Goal: Task Accomplishment & Management: Manage account settings

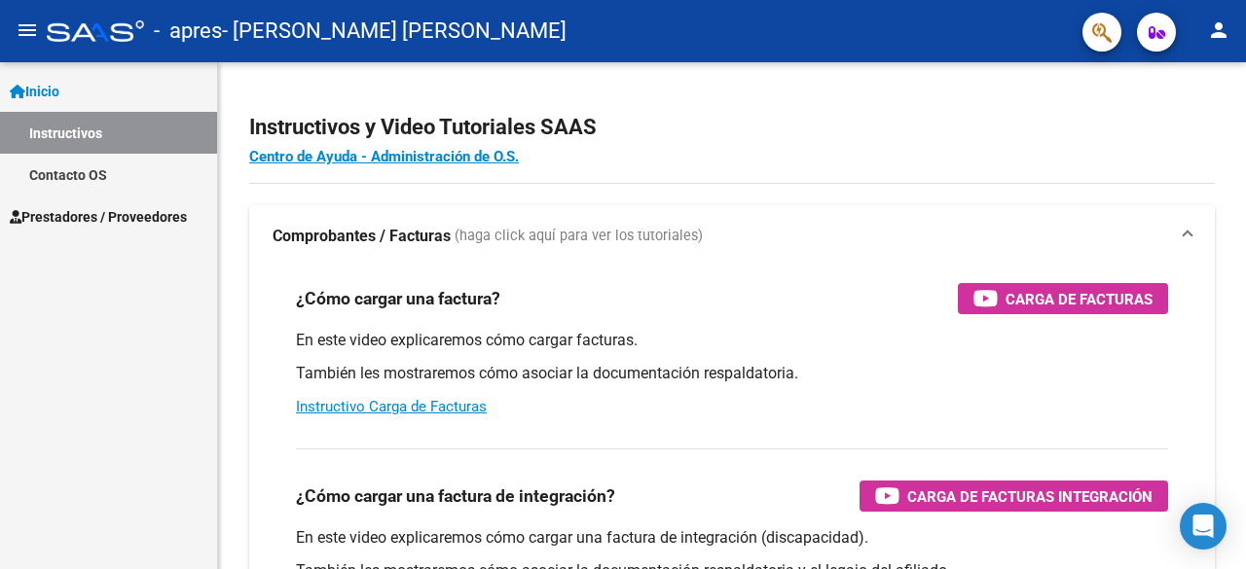
click at [1216, 40] on mat-icon "person" at bounding box center [1218, 29] width 23 height 23
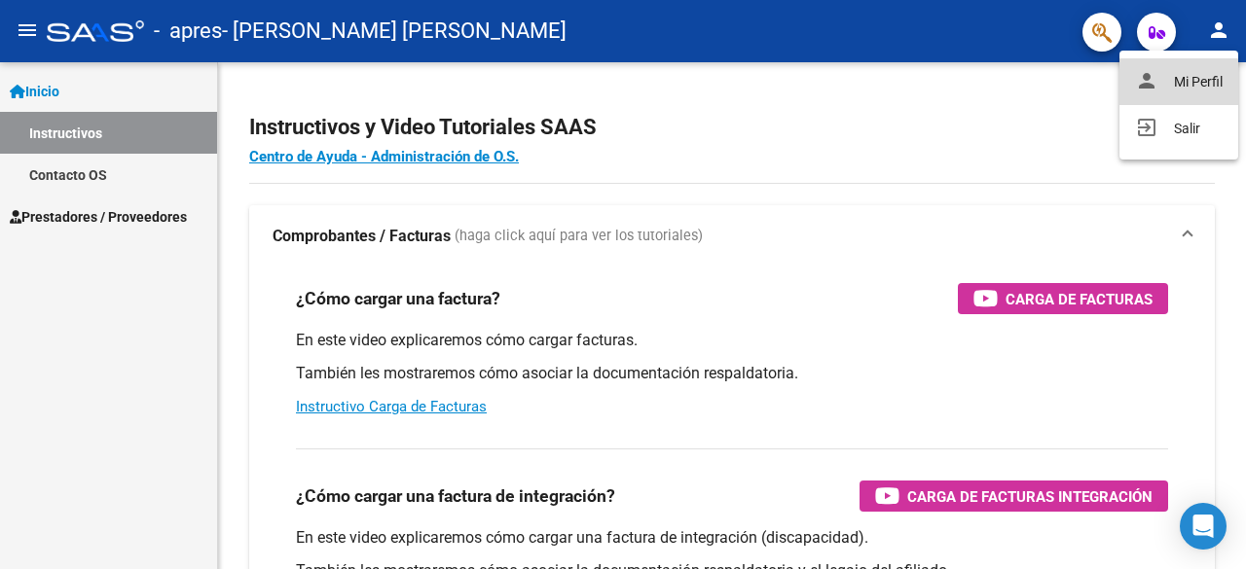
click at [1200, 87] on button "person Mi Perfil" at bounding box center [1178, 81] width 119 height 47
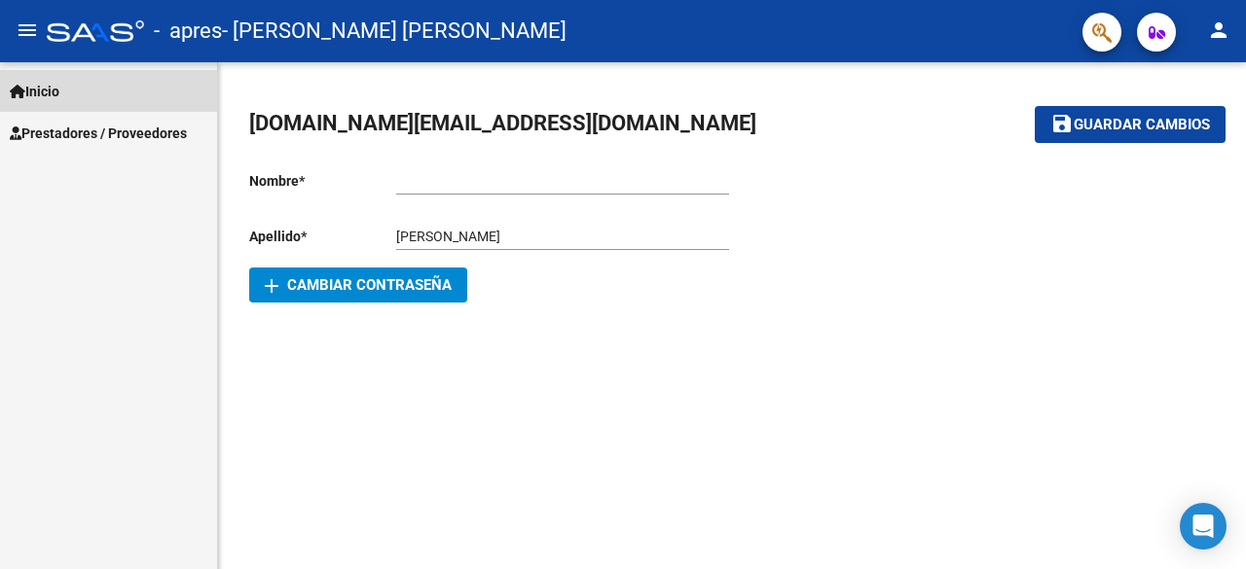
click at [107, 90] on link "Inicio" at bounding box center [108, 91] width 217 height 42
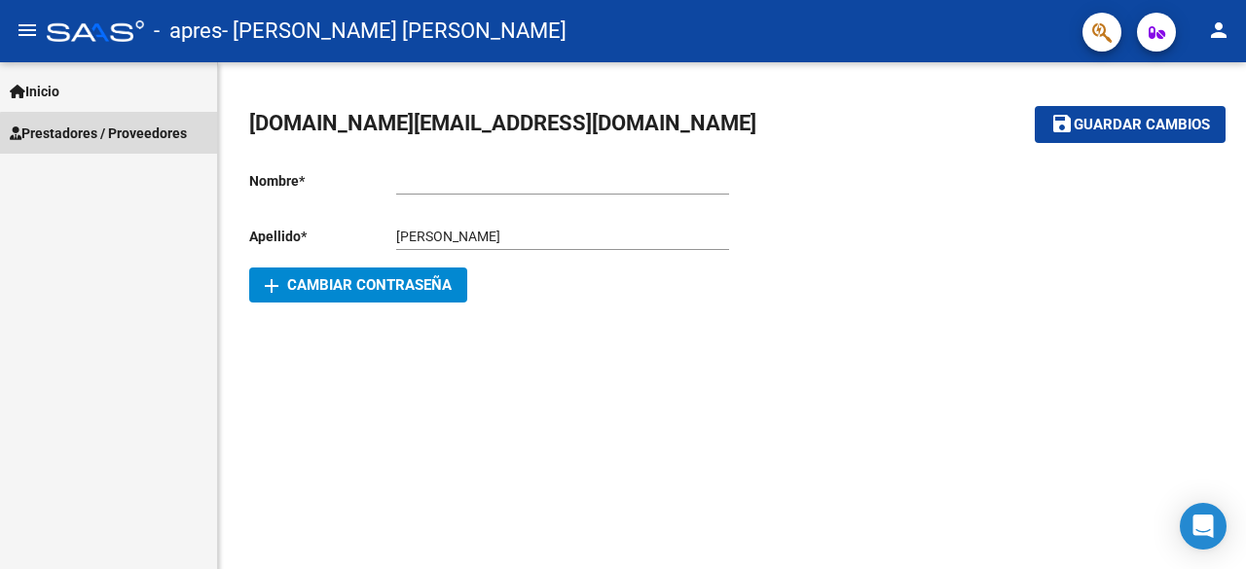
click at [131, 141] on span "Prestadores / Proveedores" at bounding box center [98, 133] width 177 height 21
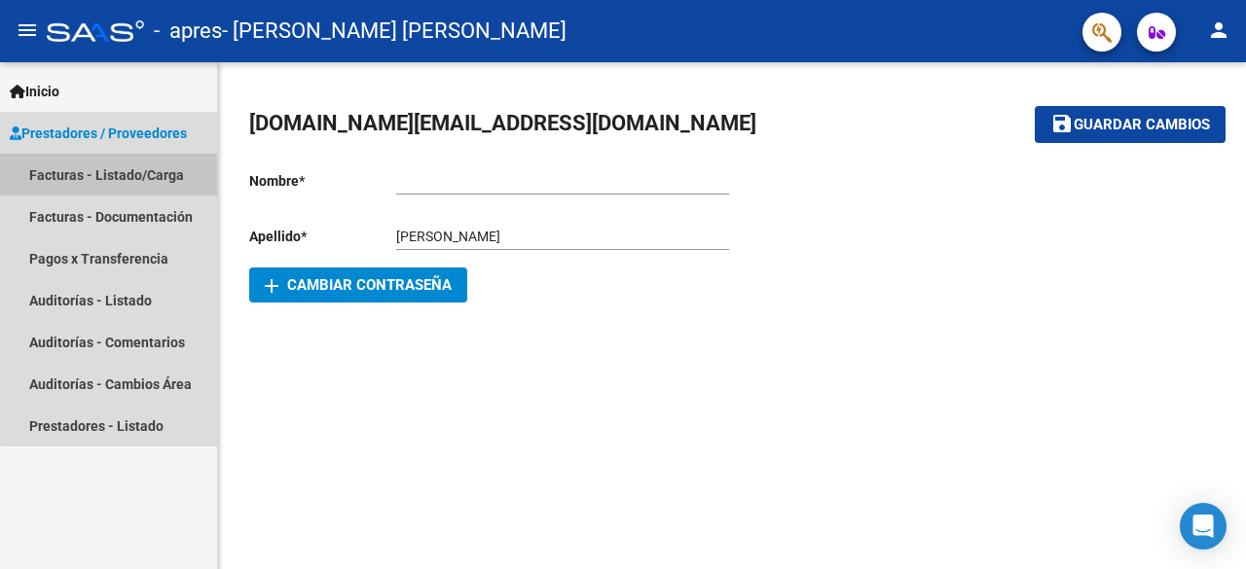
click at [128, 172] on link "Facturas - Listado/Carga" at bounding box center [108, 175] width 217 height 42
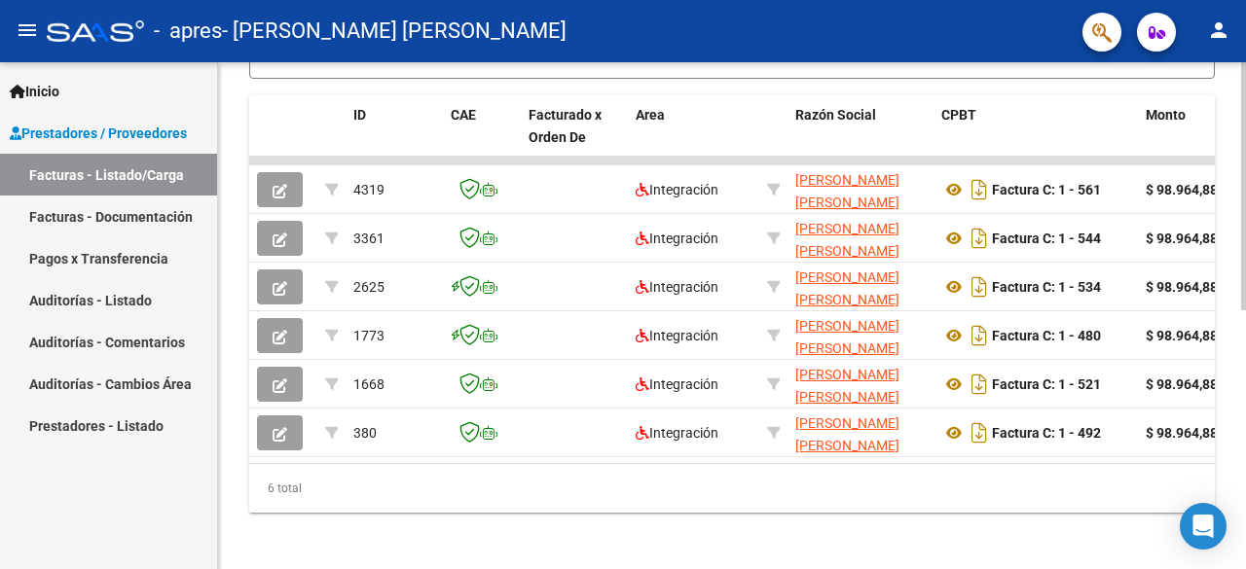
scroll to position [522, 0]
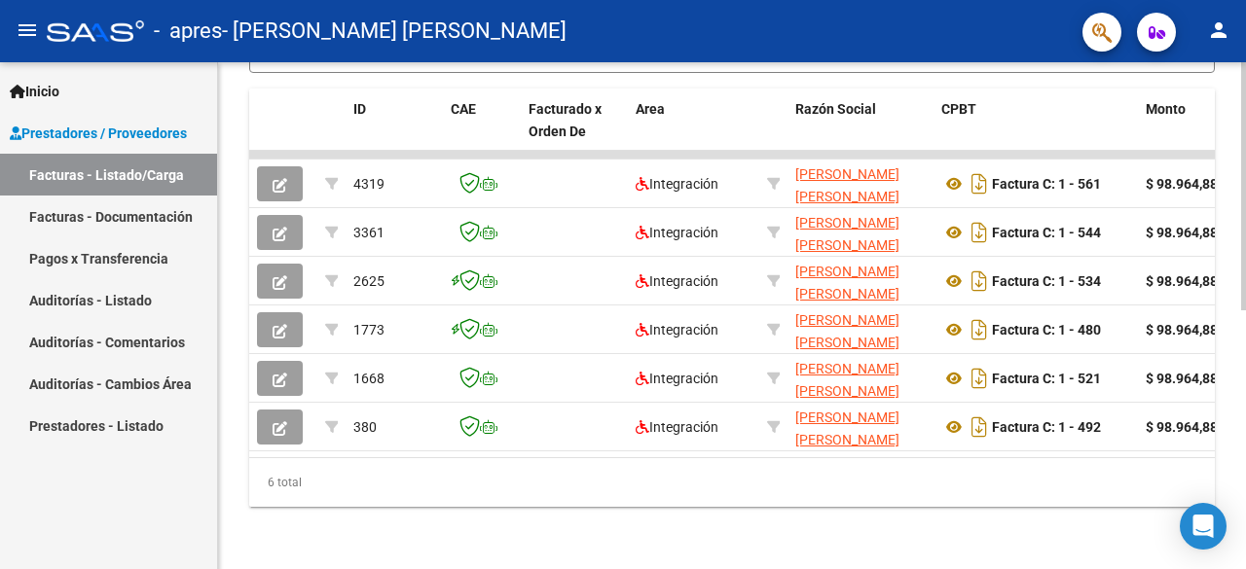
click at [1245, 405] on div at bounding box center [1243, 445] width 5 height 248
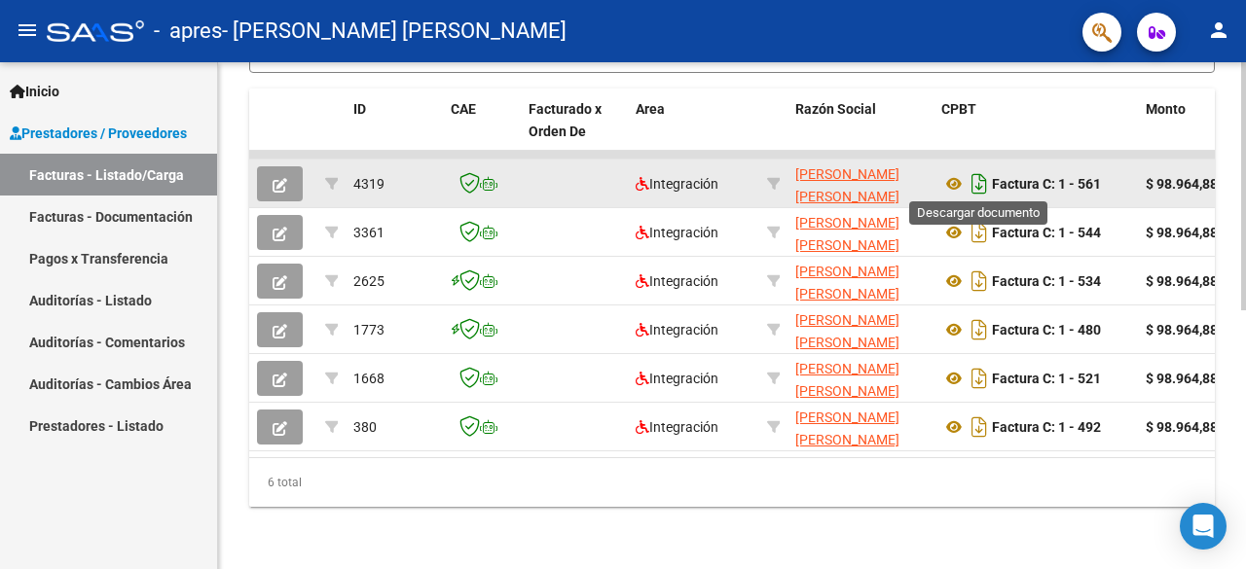
click at [982, 184] on icon "Descargar documento" at bounding box center [978, 183] width 25 height 31
